Goal: Information Seeking & Learning: Learn about a topic

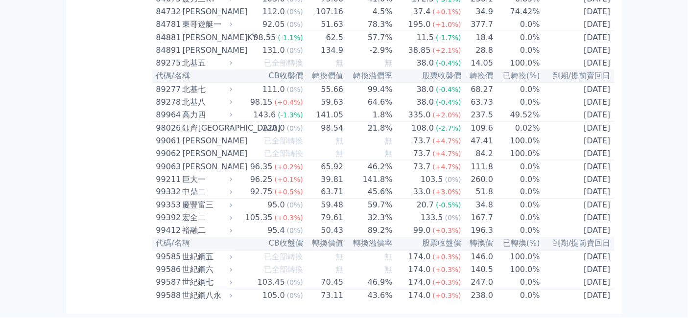
scroll to position [7038, 0]
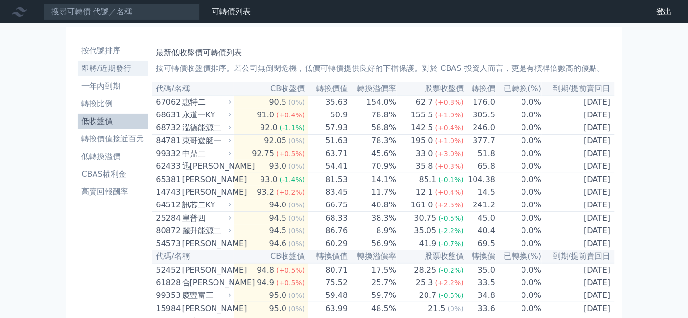
click at [78, 74] on li "即將/近期發行" at bounding box center [113, 69] width 71 height 12
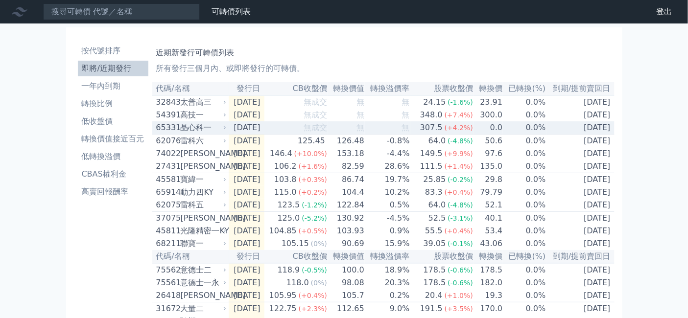
click at [181, 134] on div "晶心科一" at bounding box center [203, 128] width 44 height 12
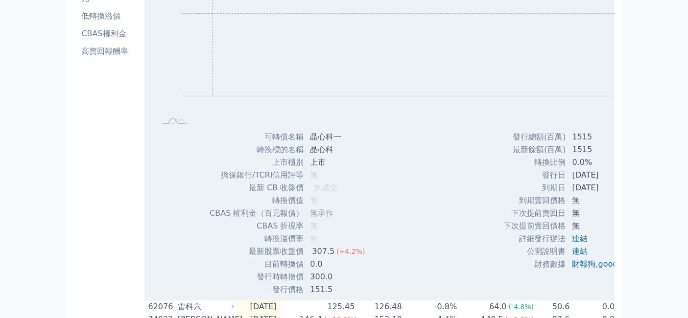
scroll to position [163, 0]
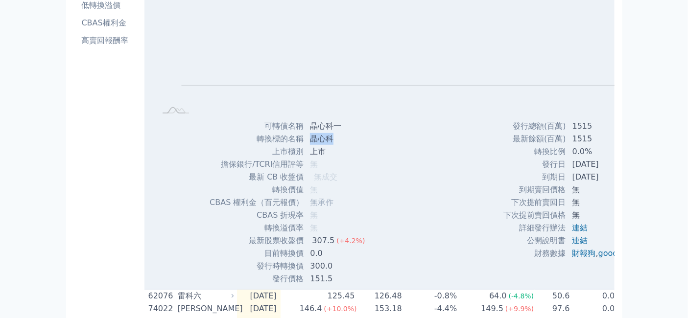
drag, startPoint x: 288, startPoint y: 183, endPoint x: 311, endPoint y: 184, distance: 23.0
click at [311, 145] on td "晶心科" at bounding box center [338, 139] width 69 height 13
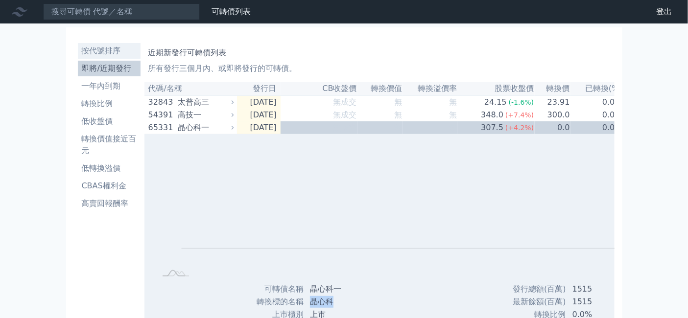
click at [78, 57] on li "按代號排序" at bounding box center [109, 51] width 63 height 12
